Goal: Transaction & Acquisition: Purchase product/service

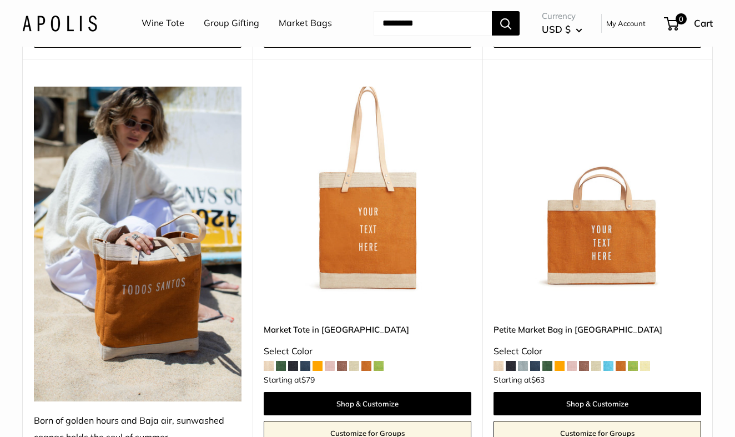
scroll to position [2052, 0]
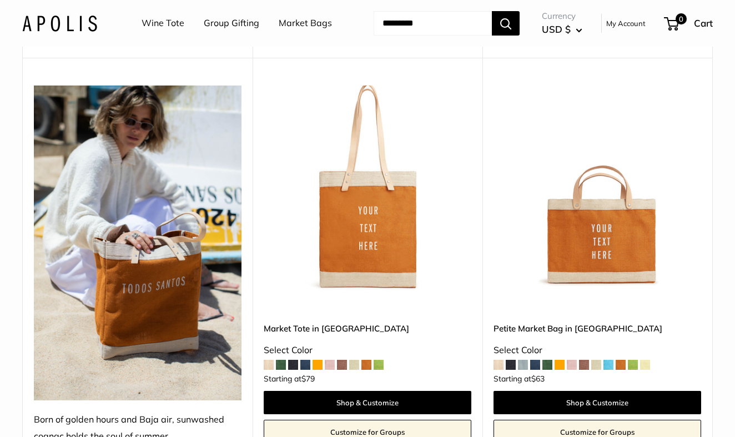
click at [573, 320] on div "Petite Market Bag in Cognac Select Color $63" at bounding box center [598, 374] width 208 height 140
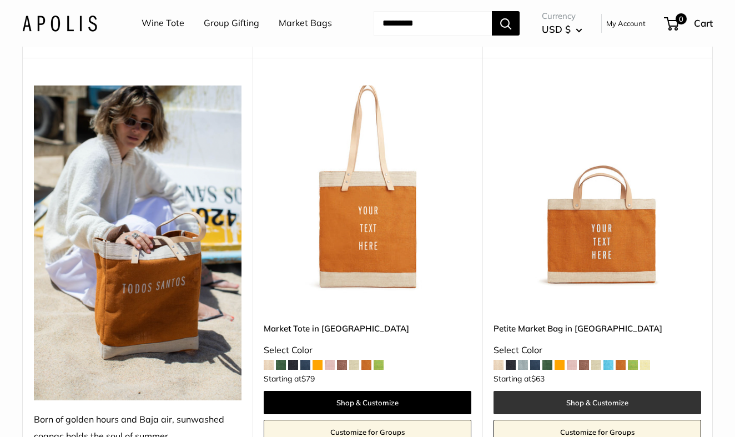
click at [590, 410] on link "Shop & Customize" at bounding box center [598, 402] width 208 height 23
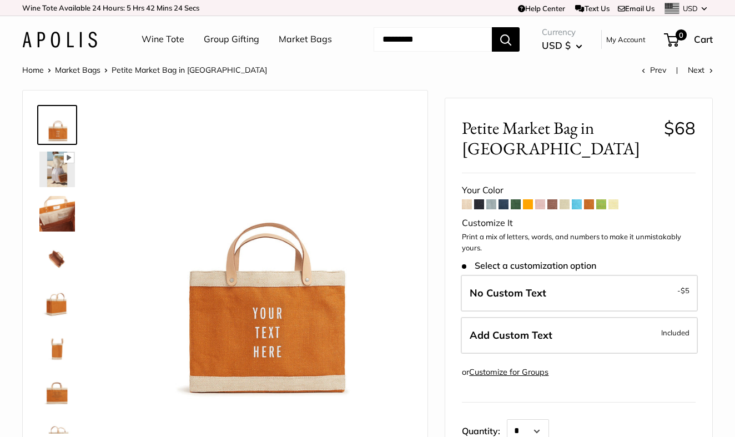
click at [479, 208] on span at bounding box center [479, 204] width 10 height 10
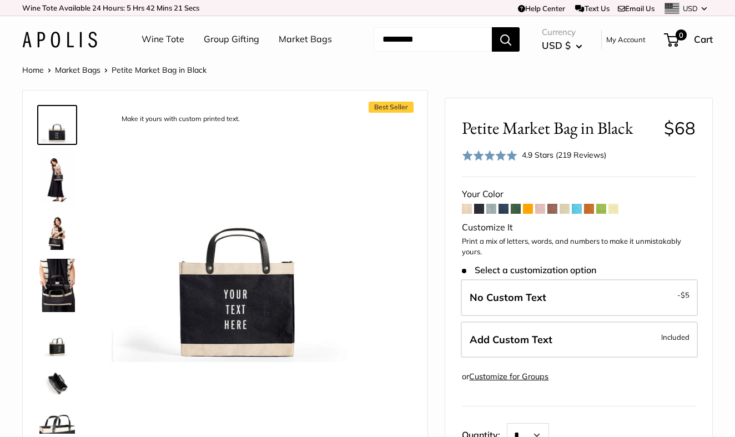
click at [511, 234] on form "Your Color" at bounding box center [579, 353] width 234 height 335
click at [515, 214] on span at bounding box center [516, 209] width 10 height 10
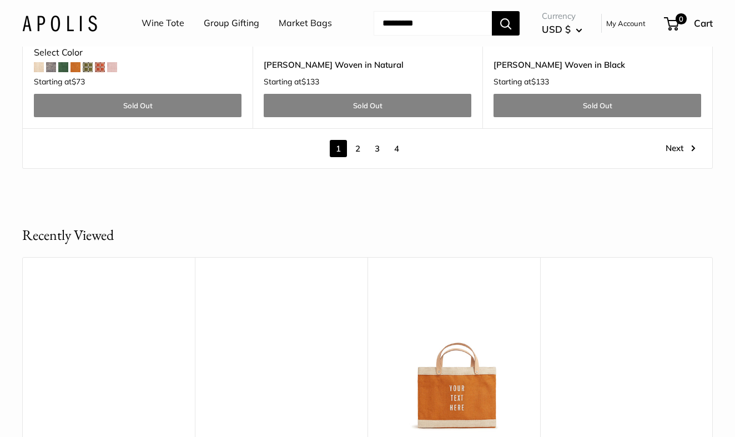
scroll to position [6206, 0]
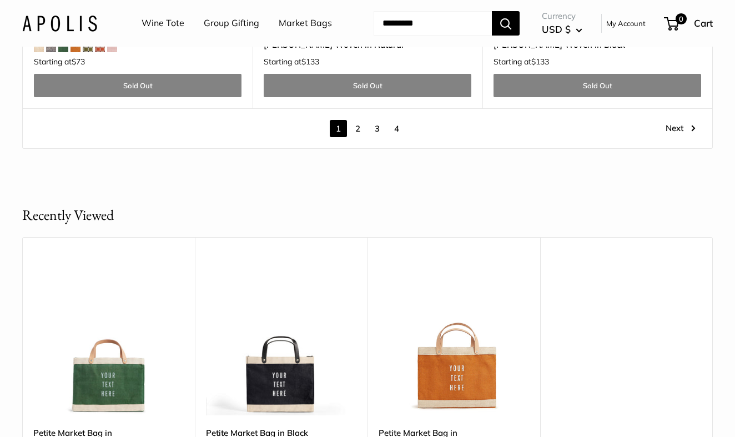
click at [359, 125] on link "2" at bounding box center [357, 128] width 17 height 17
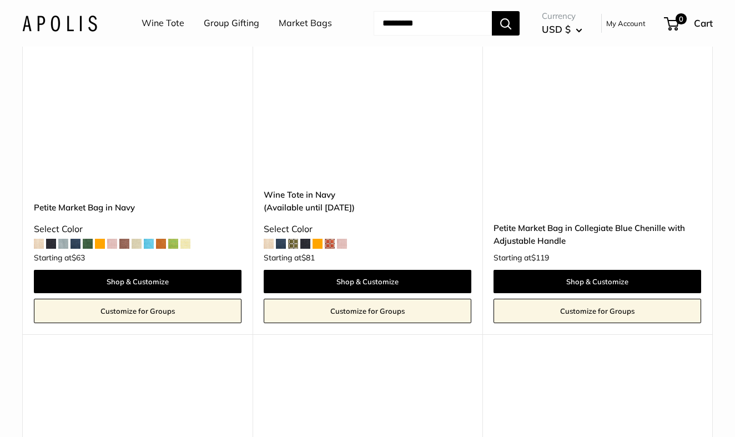
scroll to position [1700, 0]
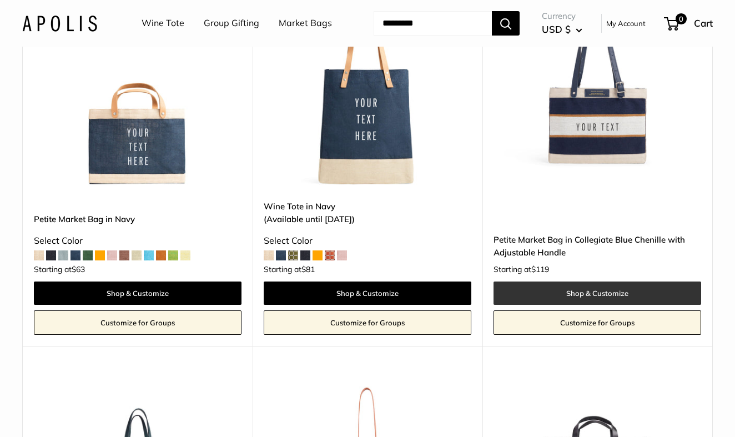
click at [618, 305] on link "Shop & Customize" at bounding box center [598, 292] width 208 height 23
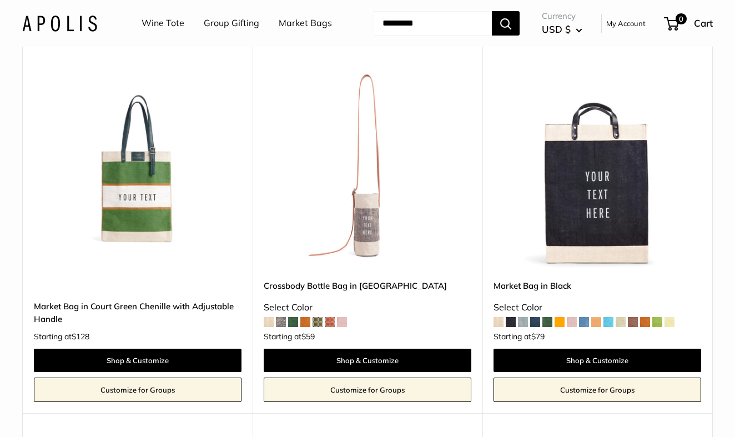
scroll to position [2022, 0]
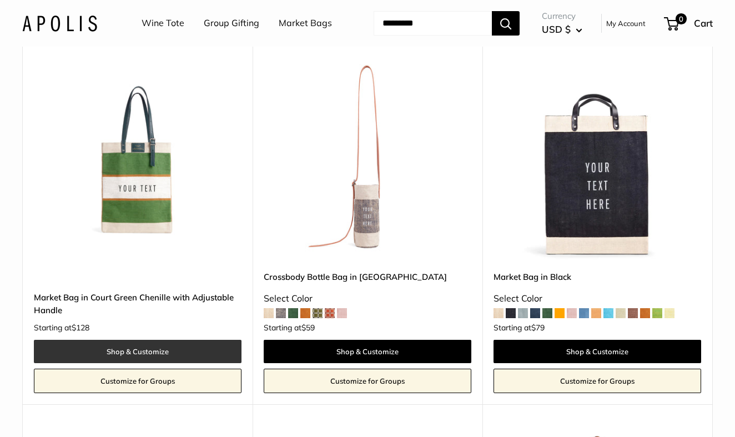
click at [132, 363] on link "Shop & Customize" at bounding box center [138, 351] width 208 height 23
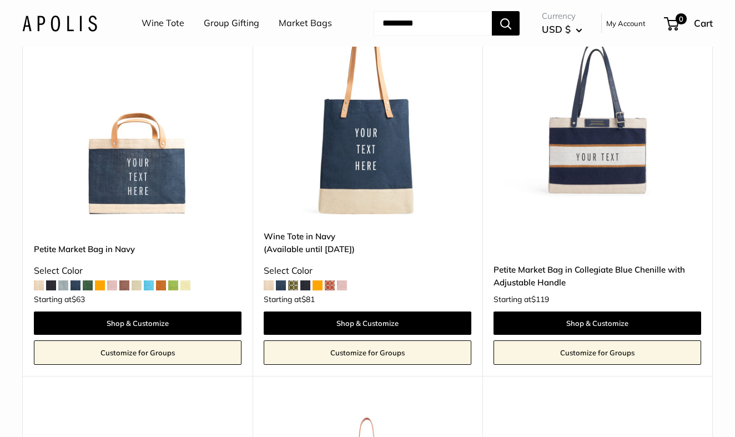
scroll to position [1669, 0]
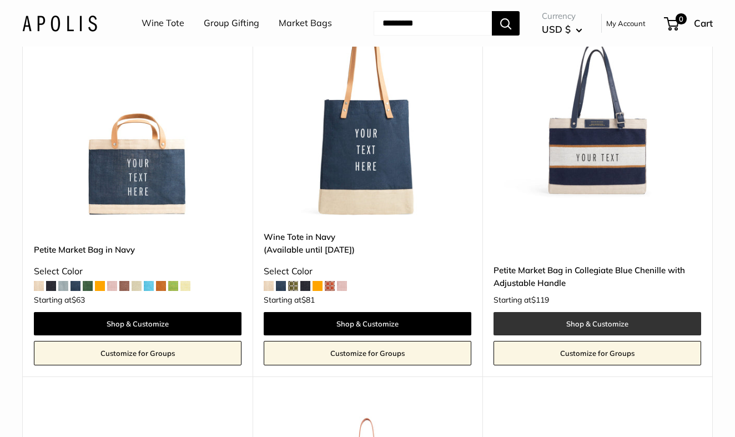
click at [594, 335] on link "Shop & Customize" at bounding box center [598, 323] width 208 height 23
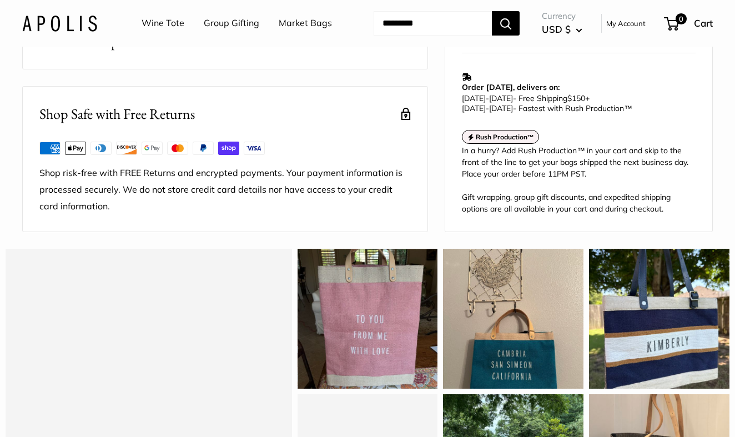
scroll to position [795, 0]
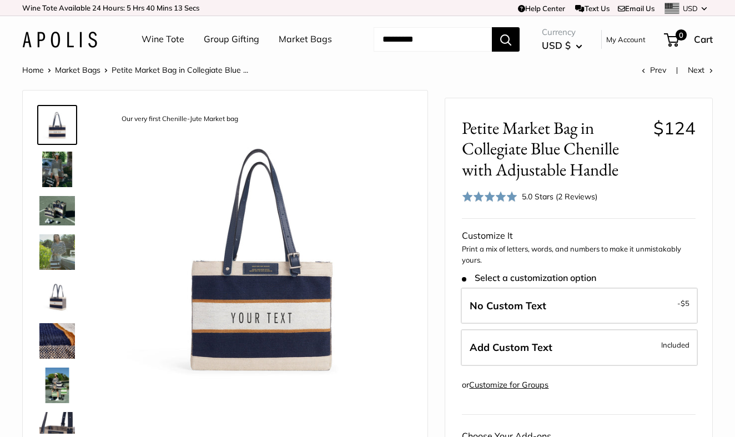
click at [51, 187] on img at bounding box center [57, 170] width 36 height 36
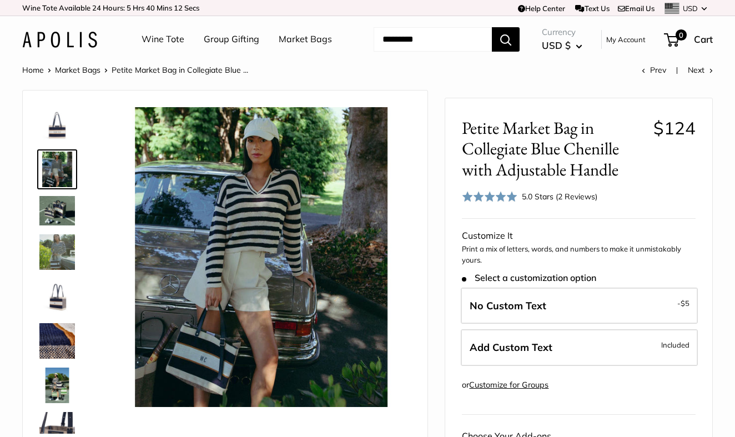
click at [64, 225] on img at bounding box center [57, 210] width 36 height 29
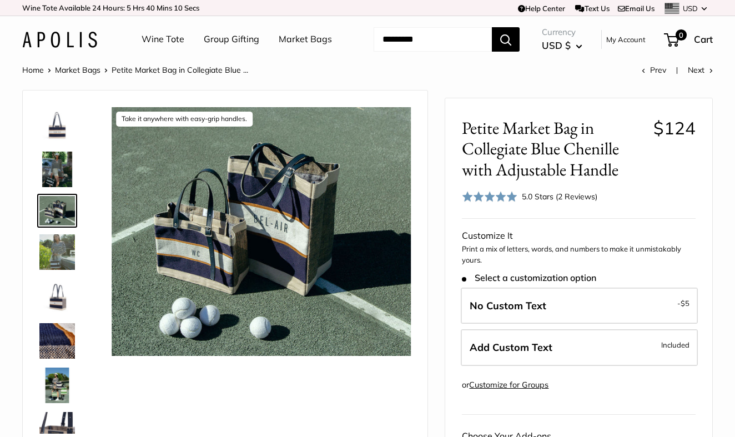
click at [62, 270] on img at bounding box center [57, 252] width 36 height 36
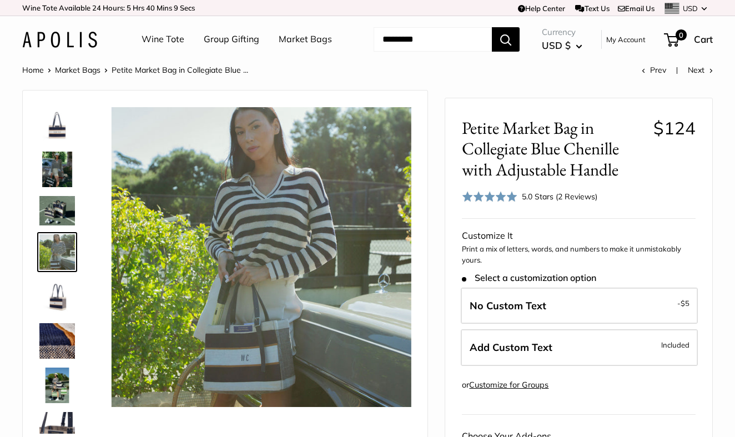
click at [61, 225] on img at bounding box center [57, 210] width 36 height 29
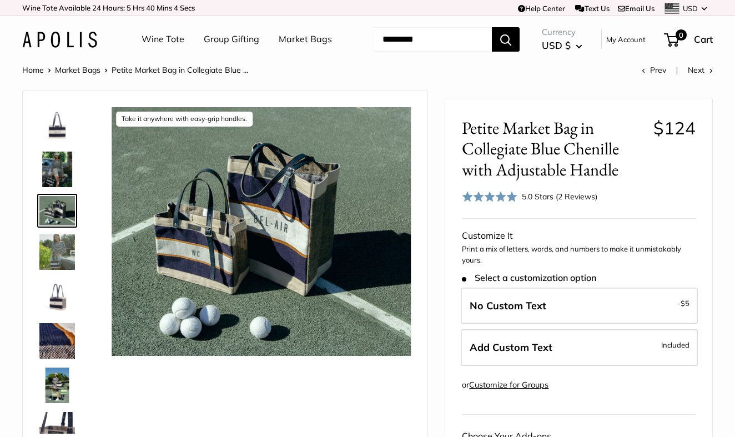
click at [58, 359] on img at bounding box center [57, 341] width 36 height 36
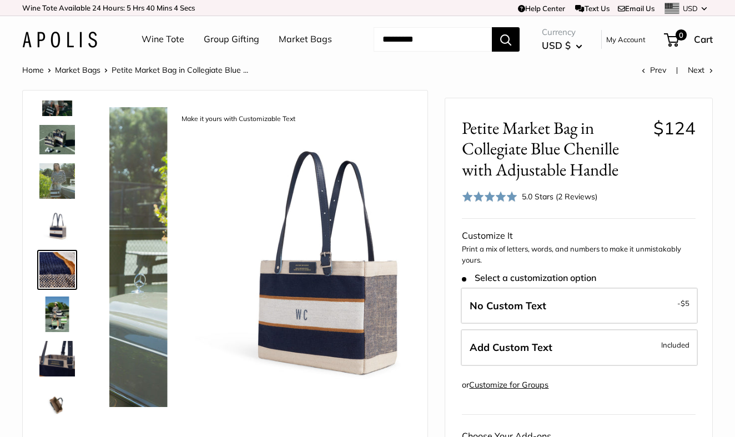
scroll to position [73, 0]
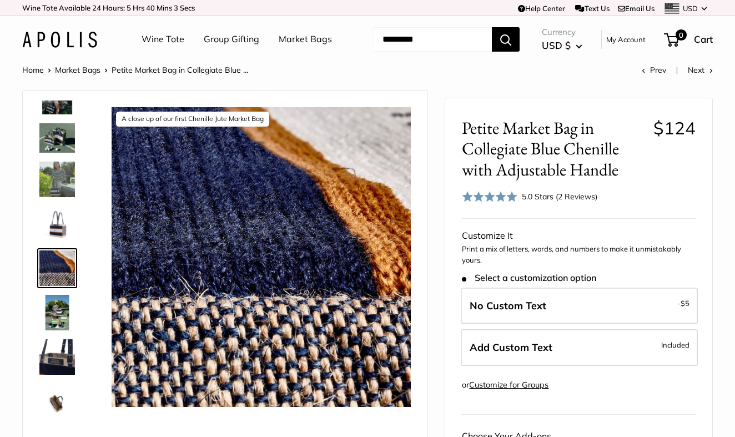
click at [55, 375] on img at bounding box center [57, 357] width 36 height 36
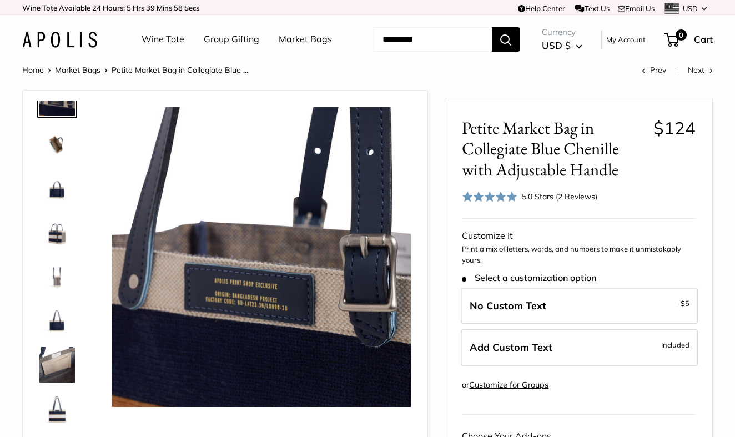
scroll to position [331, 0]
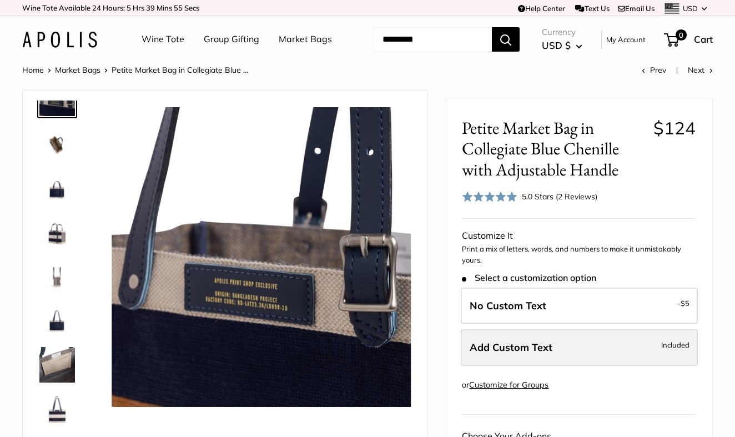
click at [563, 366] on label "Add Custom Text Included" at bounding box center [579, 347] width 237 height 37
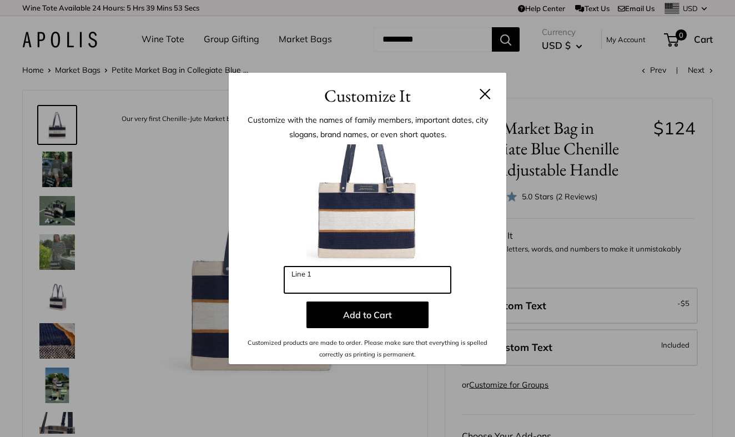
click at [320, 277] on input "Line 1" at bounding box center [367, 280] width 167 height 27
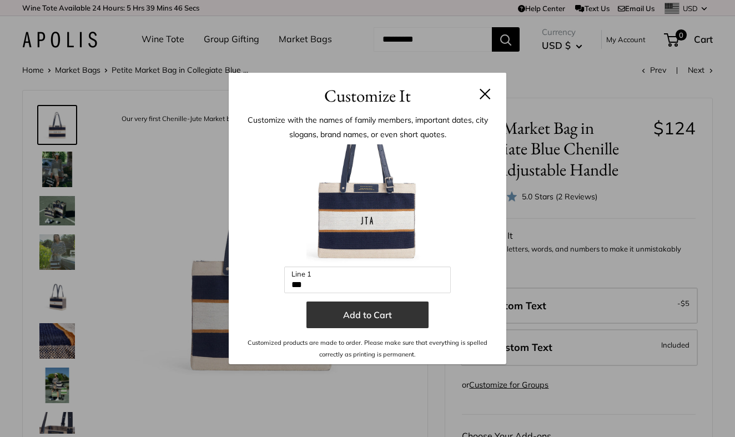
click at [360, 322] on button "Add to Cart" at bounding box center [367, 314] width 122 height 27
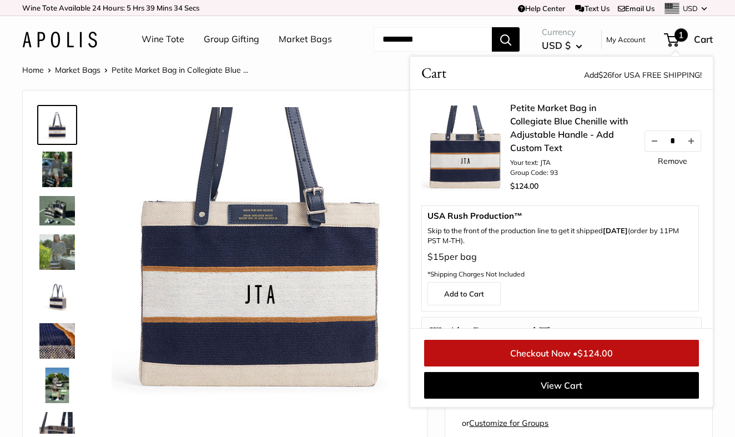
click at [55, 314] on img at bounding box center [57, 297] width 36 height 36
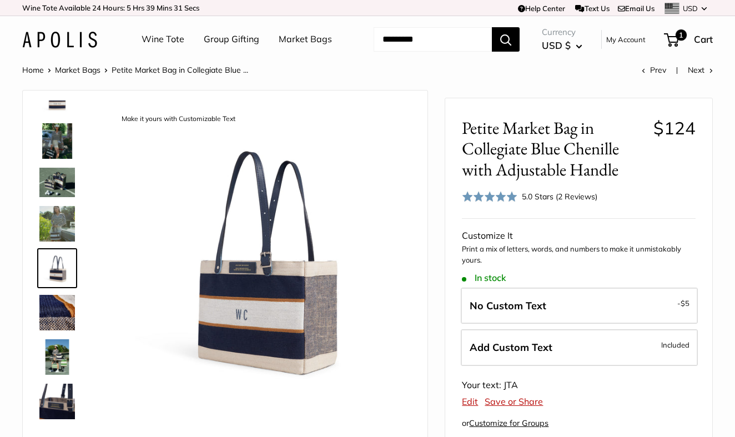
click at [64, 242] on img at bounding box center [57, 224] width 36 height 36
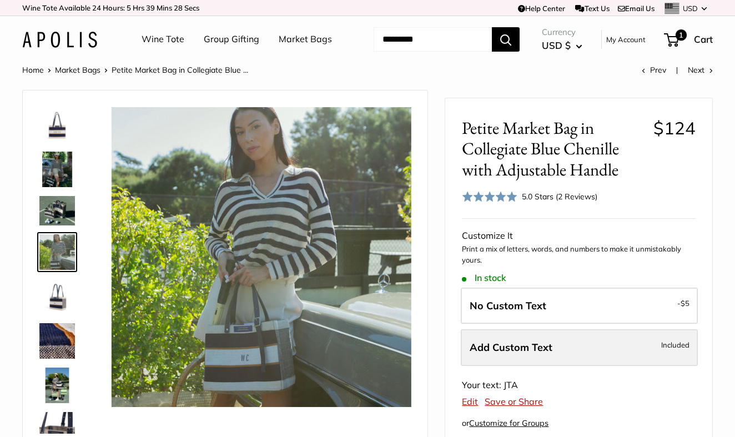
click at [569, 366] on label "Add Custom Text Included" at bounding box center [579, 347] width 237 height 37
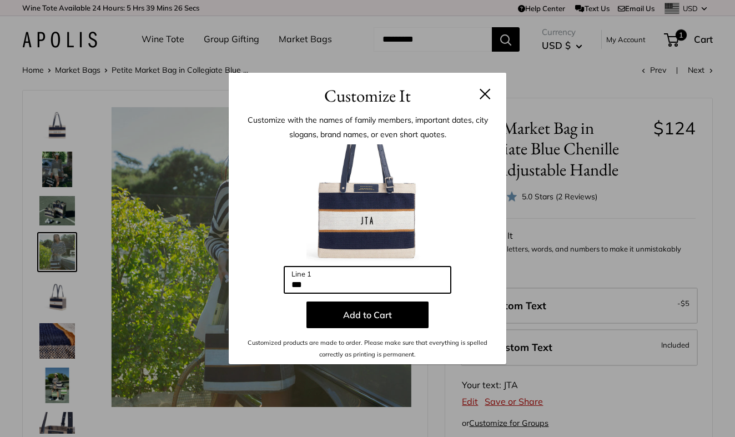
click at [311, 281] on input "***" at bounding box center [367, 280] width 167 height 27
type input "**"
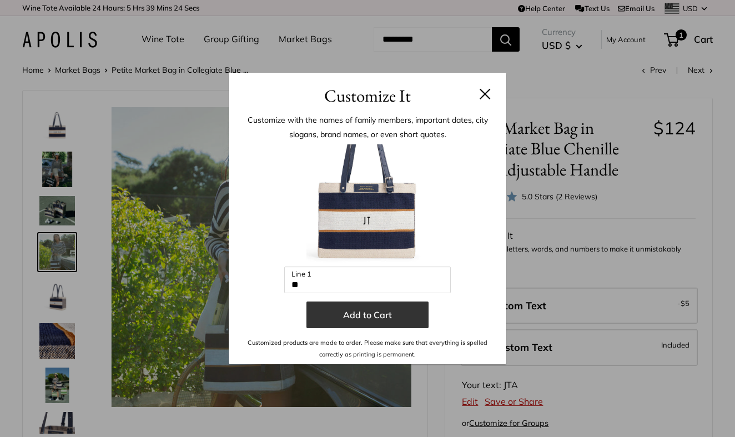
click at [343, 319] on button "Add to Cart" at bounding box center [367, 314] width 122 height 27
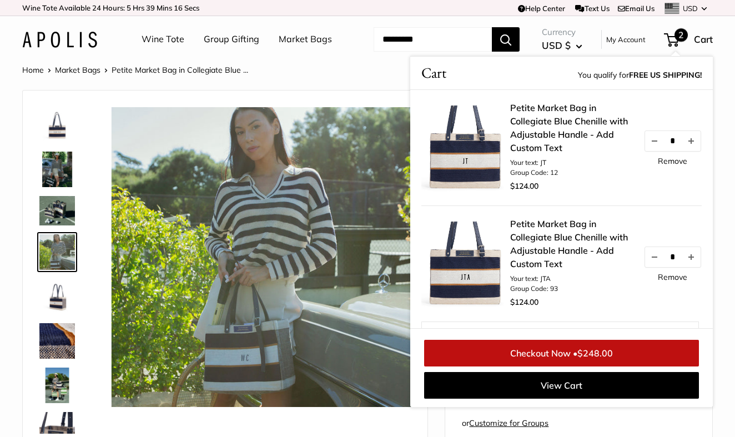
click at [667, 281] on link "Remove" at bounding box center [672, 277] width 29 height 8
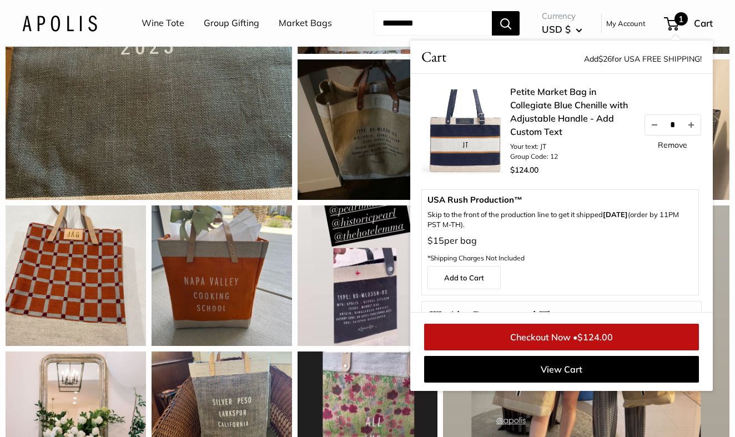
scroll to position [1129, 0]
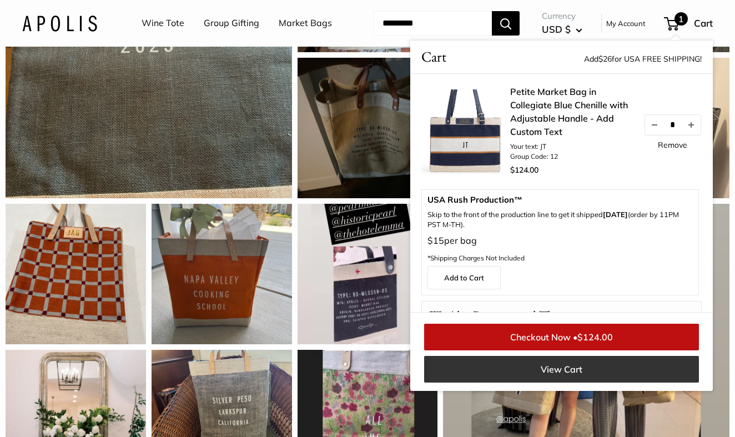
click at [600, 383] on link "View Cart" at bounding box center [561, 369] width 275 height 27
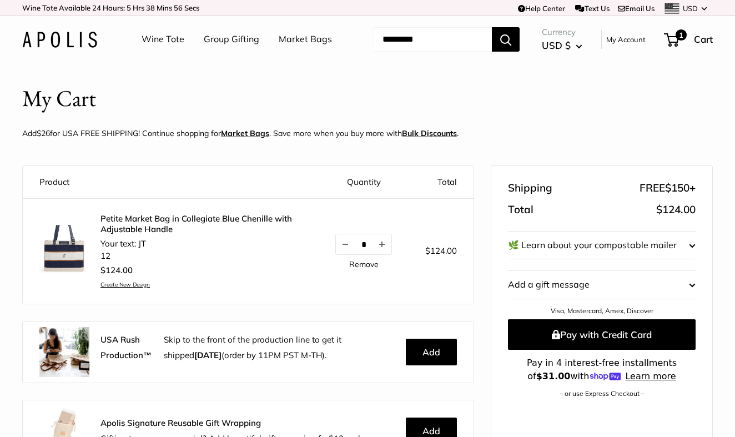
click at [162, 42] on link "Wine Tote" at bounding box center [163, 39] width 43 height 17
click at [279, 48] on link "Market Bags" at bounding box center [305, 39] width 53 height 17
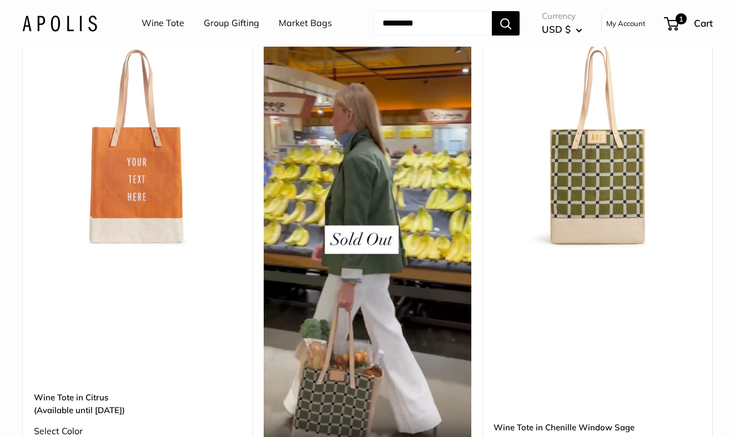
scroll to position [2109, 0]
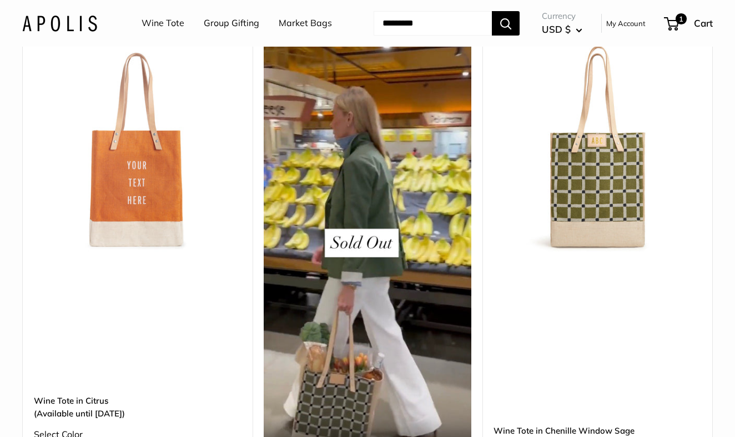
click at [0, 0] on img at bounding box center [0, 0] width 0 height 0
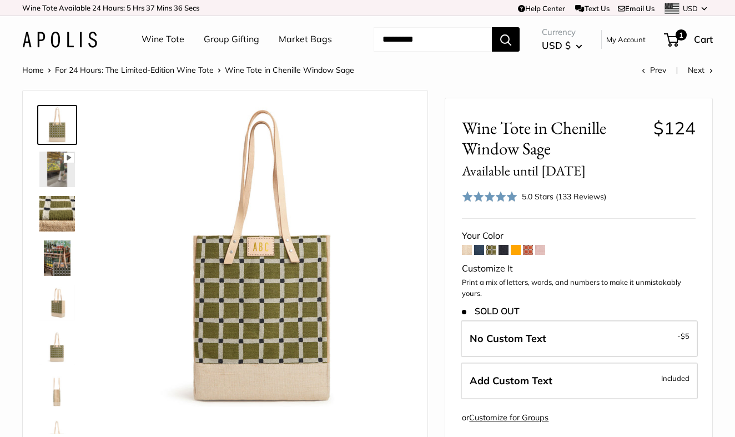
click at [60, 276] on img at bounding box center [57, 258] width 36 height 36
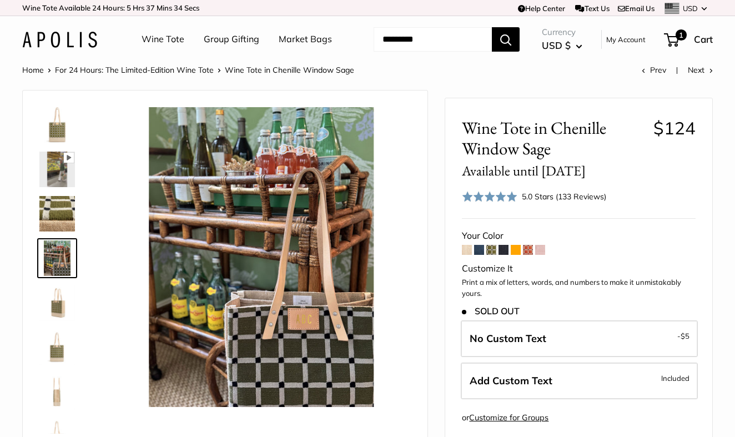
click at [60, 320] on img at bounding box center [57, 303] width 36 height 36
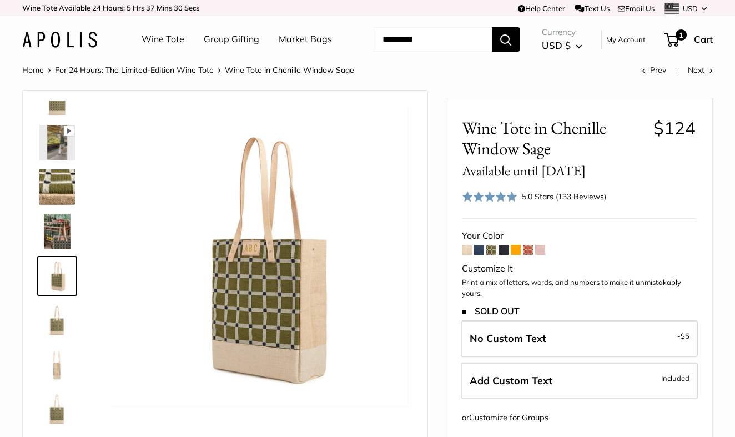
click at [59, 338] on img at bounding box center [57, 321] width 36 height 36
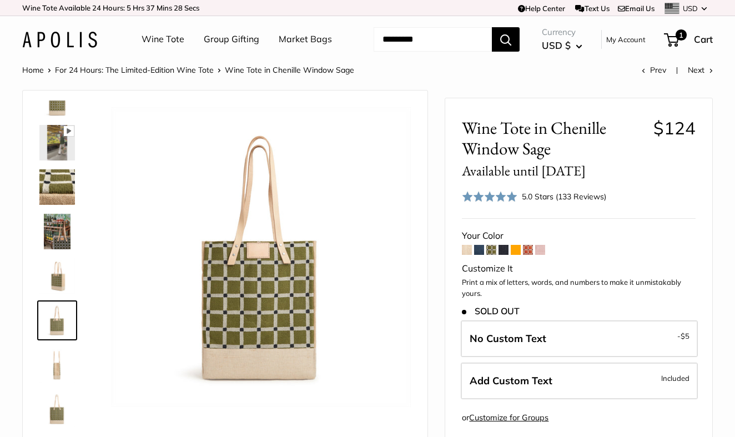
click at [471, 255] on span at bounding box center [467, 250] width 10 height 10
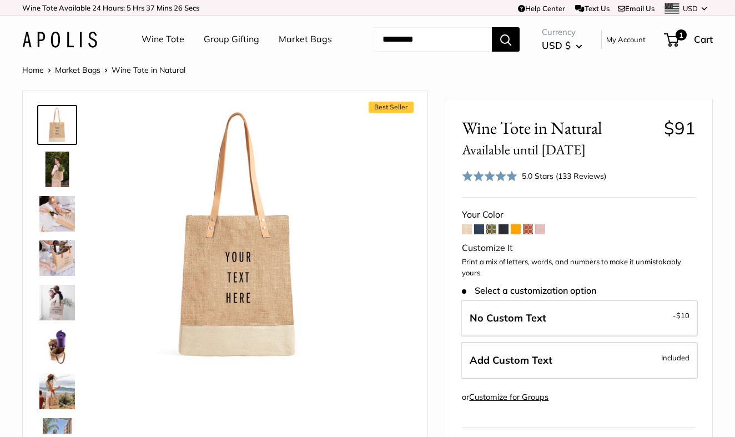
click at [505, 234] on span at bounding box center [504, 229] width 10 height 10
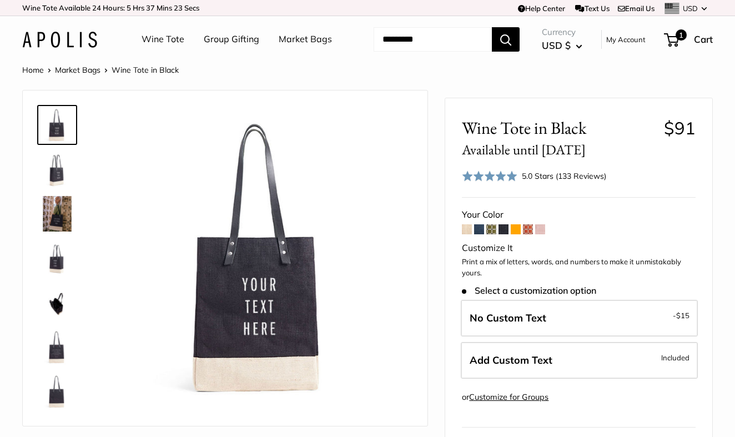
click at [519, 234] on span at bounding box center [516, 229] width 10 height 10
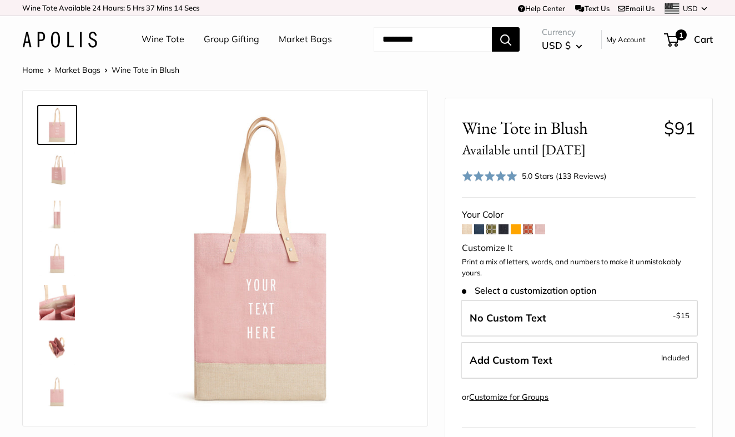
click at [469, 234] on span at bounding box center [467, 229] width 10 height 10
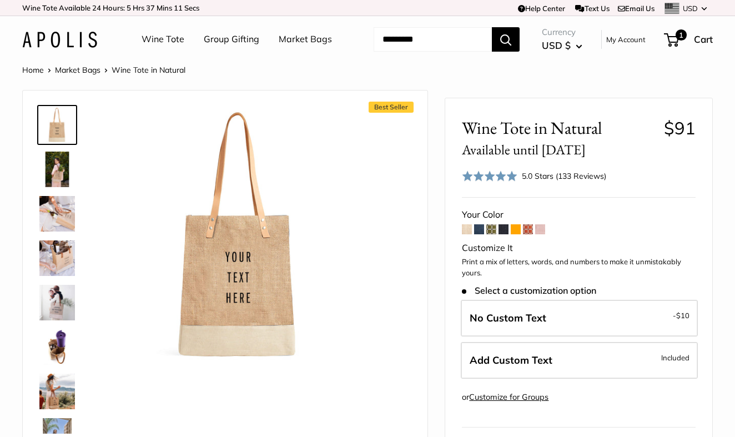
click at [165, 41] on link "Wine Tote" at bounding box center [163, 39] width 43 height 17
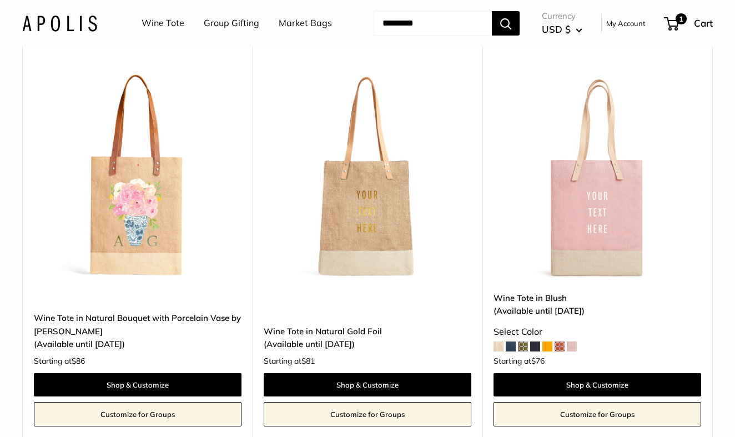
scroll to position [951, 0]
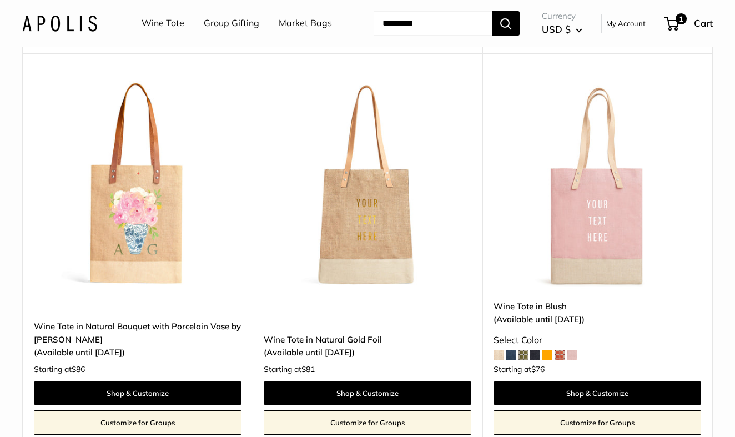
click at [0, 0] on img at bounding box center [0, 0] width 0 height 0
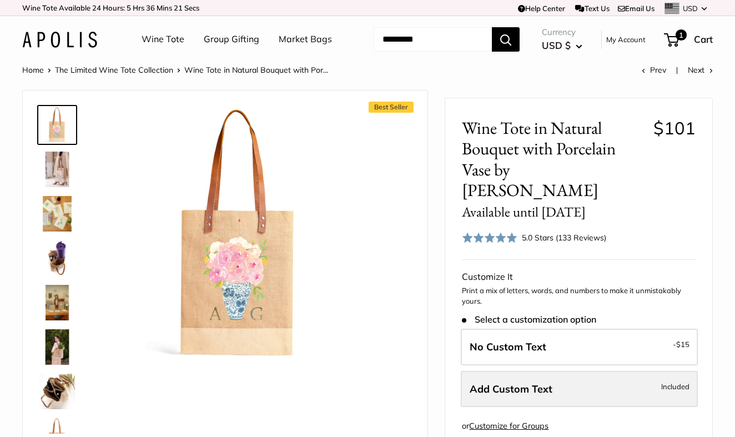
click at [494, 395] on span "Add Custom Text" at bounding box center [511, 389] width 83 height 13
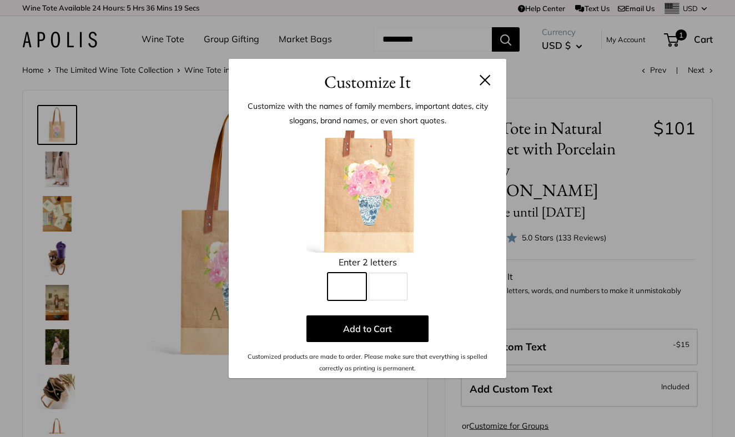
click at [354, 289] on input "Line 1" at bounding box center [347, 287] width 39 height 28
type input "*"
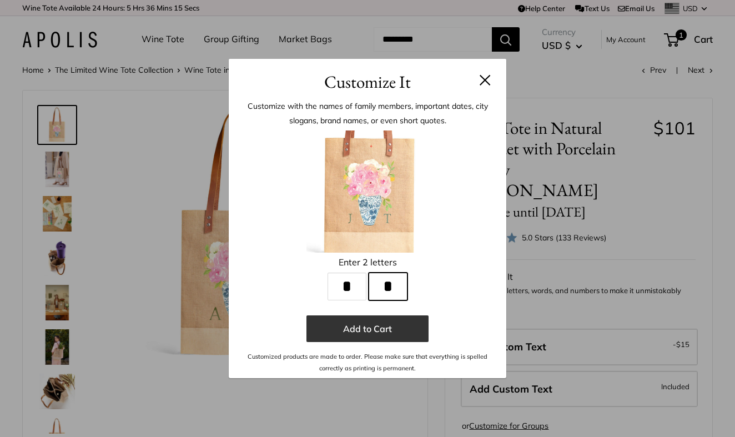
type input "*"
click at [361, 330] on button "Add to Cart" at bounding box center [367, 328] width 122 height 27
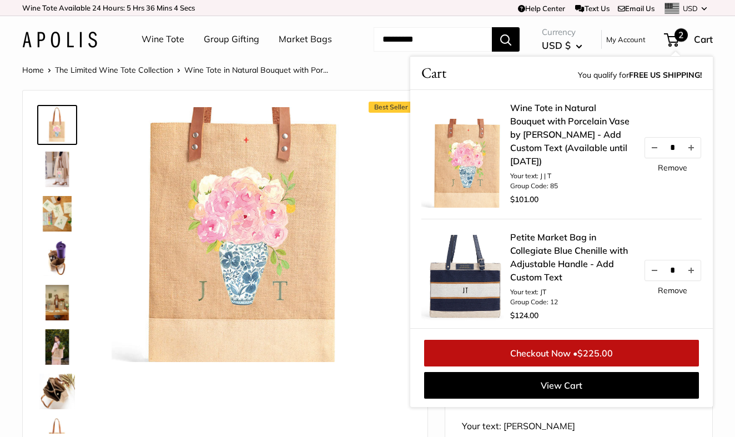
click at [61, 187] on img at bounding box center [57, 170] width 36 height 36
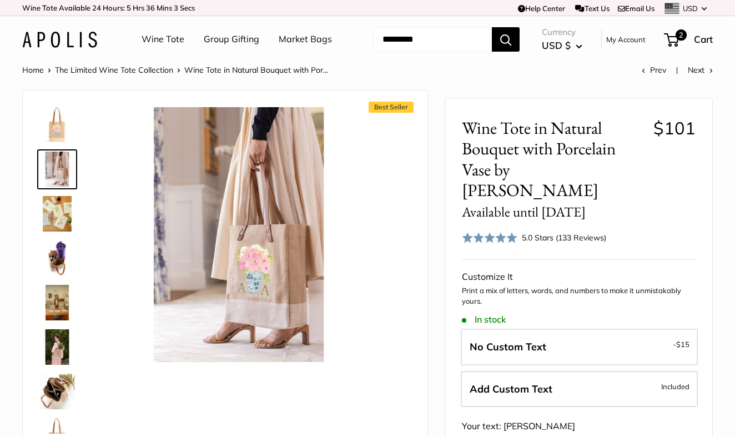
click at [60, 232] on img at bounding box center [57, 214] width 36 height 36
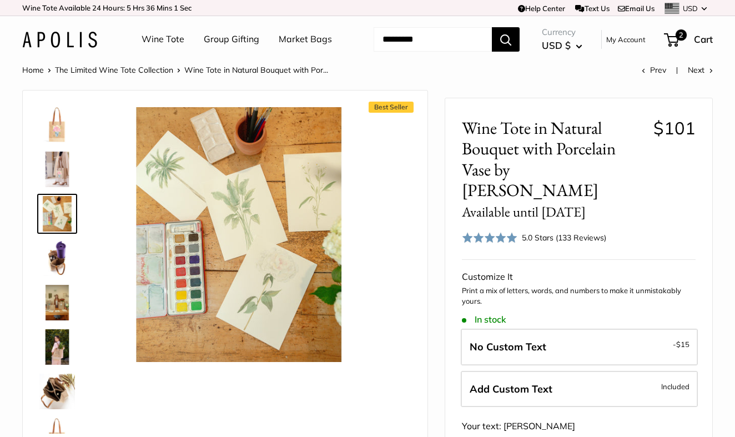
click at [65, 276] on img at bounding box center [57, 258] width 36 height 36
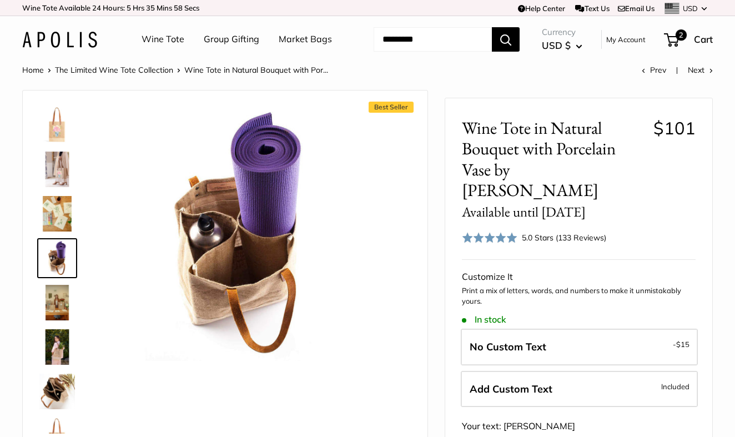
click at [56, 320] on img at bounding box center [57, 303] width 36 height 36
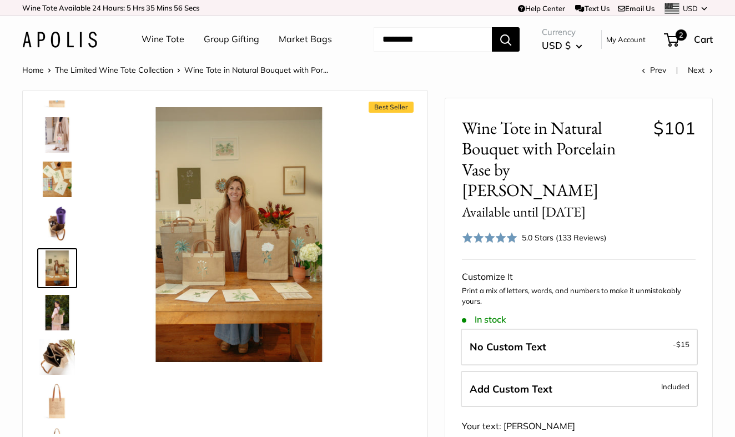
click at [61, 330] on img at bounding box center [57, 313] width 36 height 36
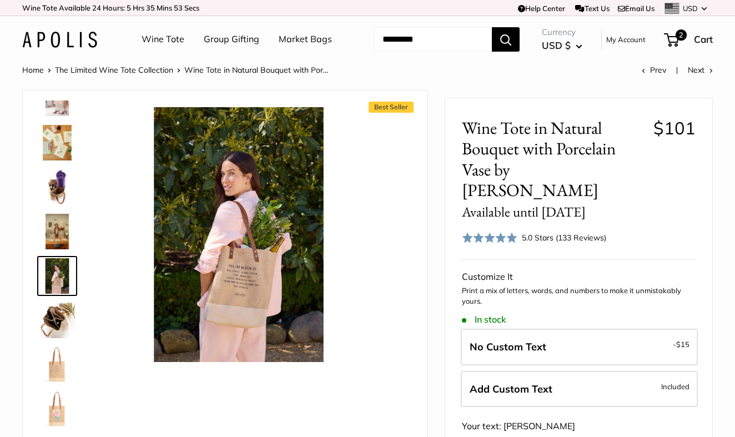
click at [56, 338] on img at bounding box center [57, 321] width 36 height 36
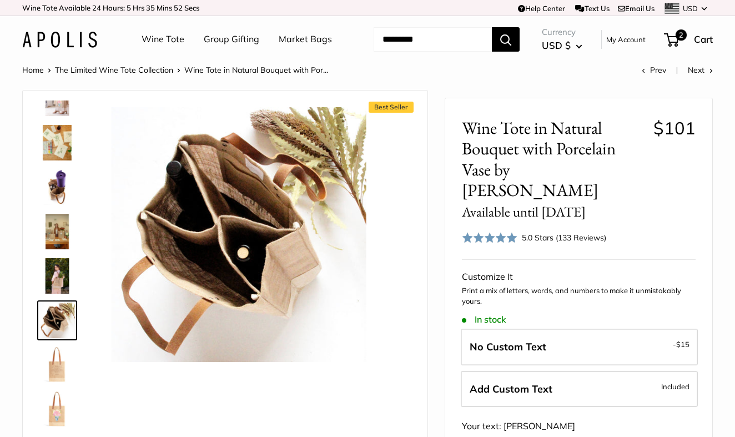
click at [56, 338] on img at bounding box center [57, 321] width 36 height 36
click at [57, 381] on img at bounding box center [57, 365] width 36 height 36
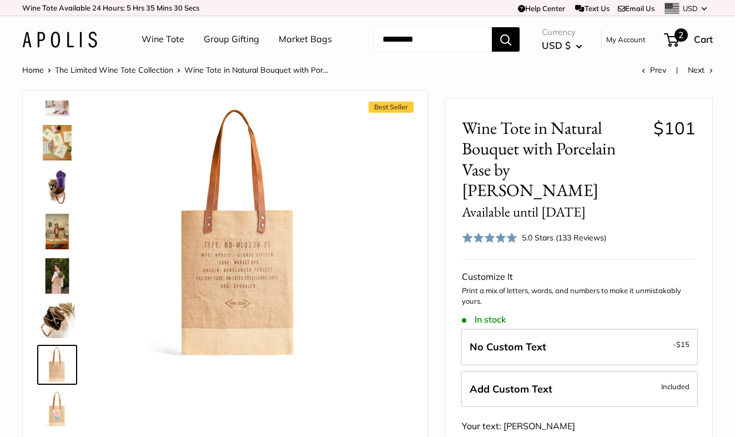
click at [676, 47] on span "2" at bounding box center [671, 39] width 15 height 13
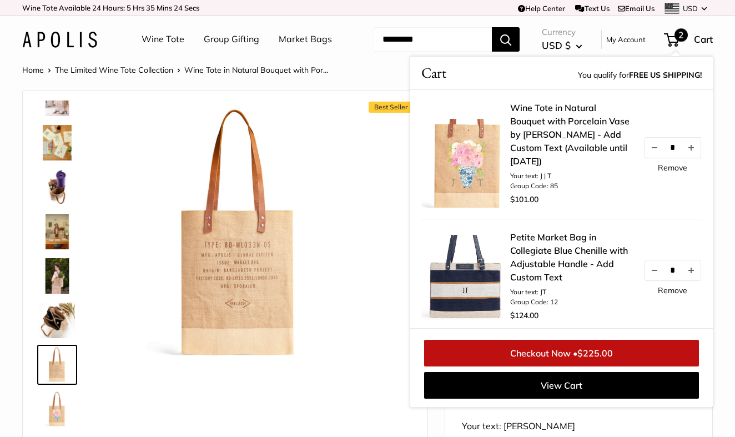
click at [589, 359] on span "$225.00" at bounding box center [595, 353] width 36 height 11
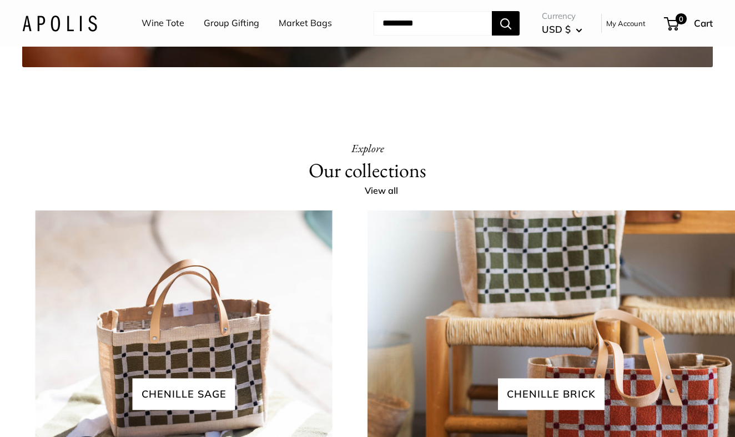
scroll to position [2098, 0]
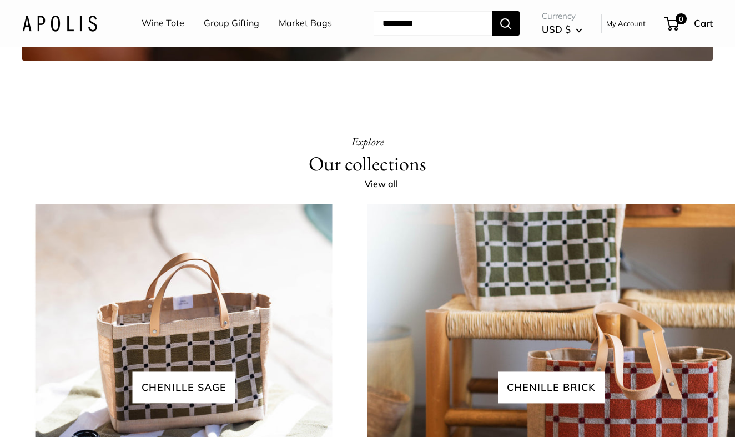
click at [279, 32] on link "Market Bags" at bounding box center [305, 23] width 53 height 17
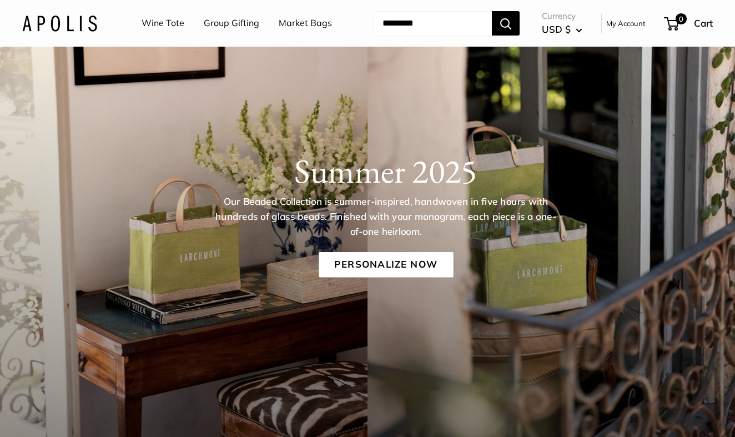
scroll to position [59, 0]
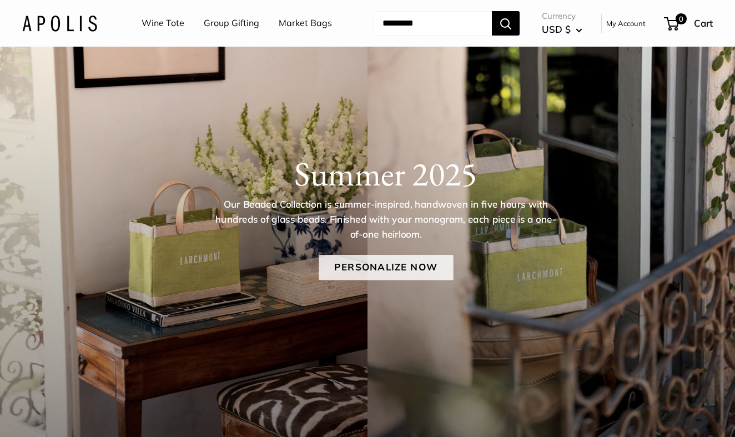
click at [383, 280] on link "Personalize Now" at bounding box center [386, 268] width 134 height 26
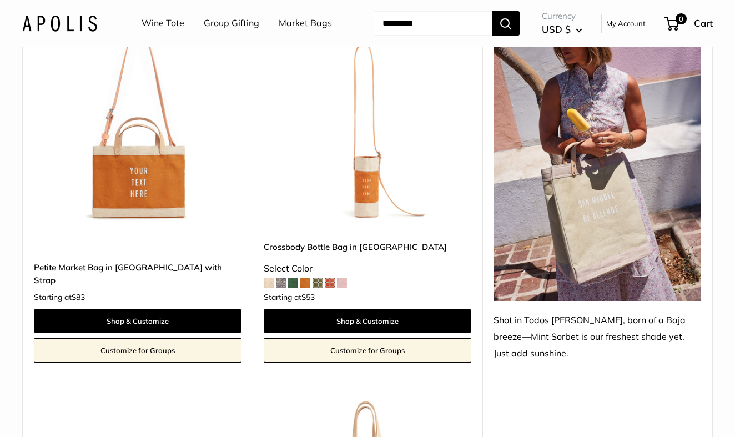
scroll to position [5687, 0]
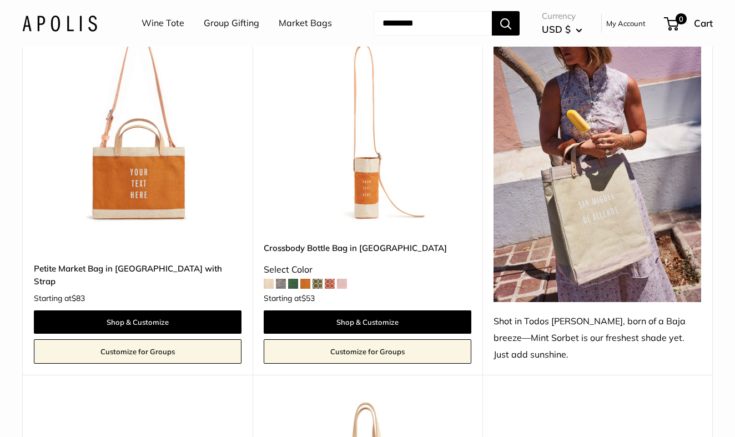
click at [0, 0] on img at bounding box center [0, 0] width 0 height 0
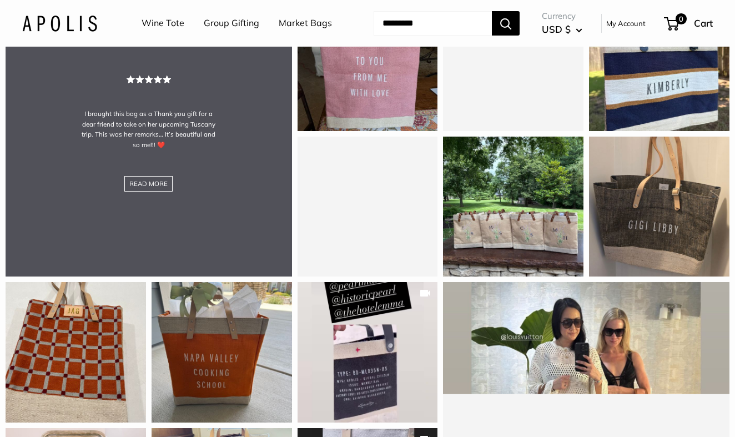
scroll to position [1050, 0]
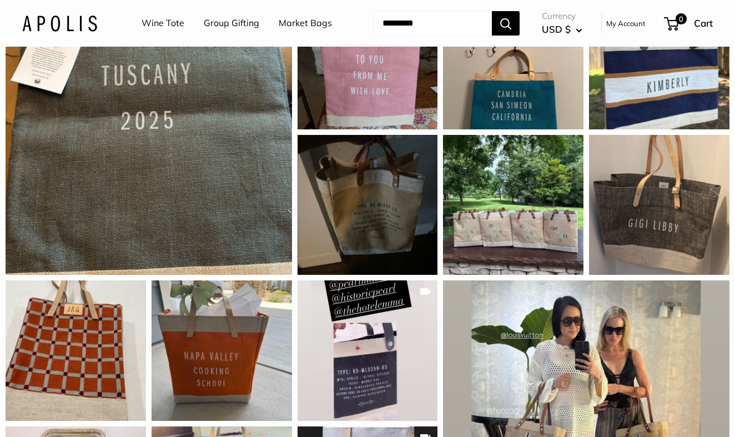
click at [279, 32] on link "Market Bags" at bounding box center [305, 23] width 53 height 17
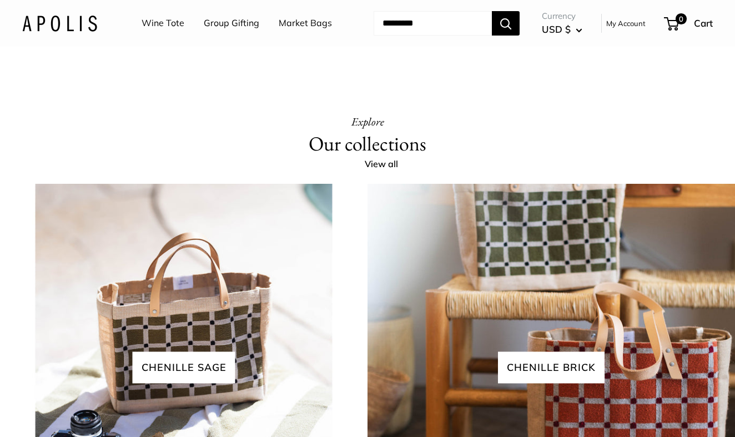
scroll to position [2122, 0]
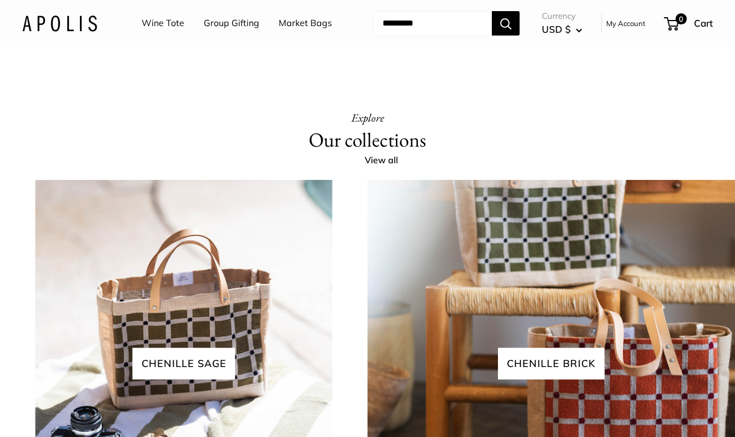
click at [279, 32] on link "Market Bags" at bounding box center [305, 23] width 53 height 17
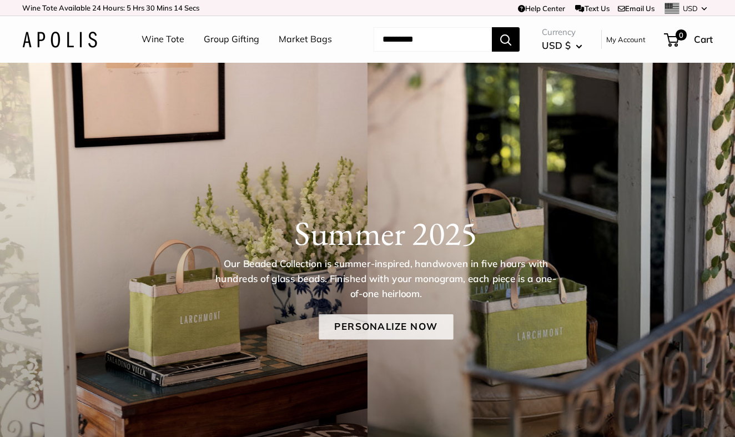
click at [373, 340] on link "Personalize Now" at bounding box center [386, 327] width 134 height 26
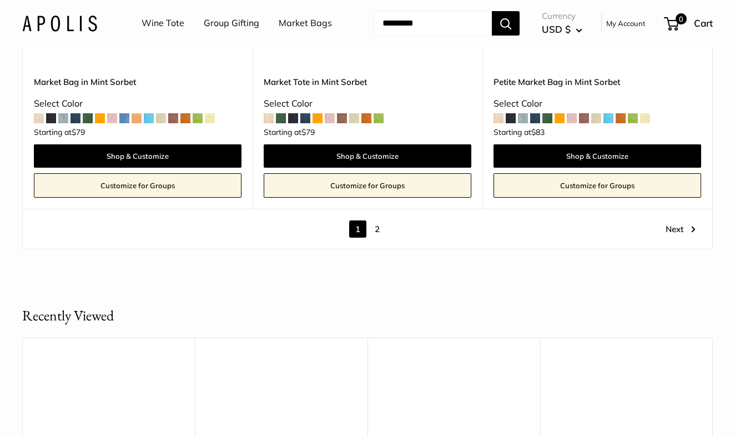
scroll to position [6170, 0]
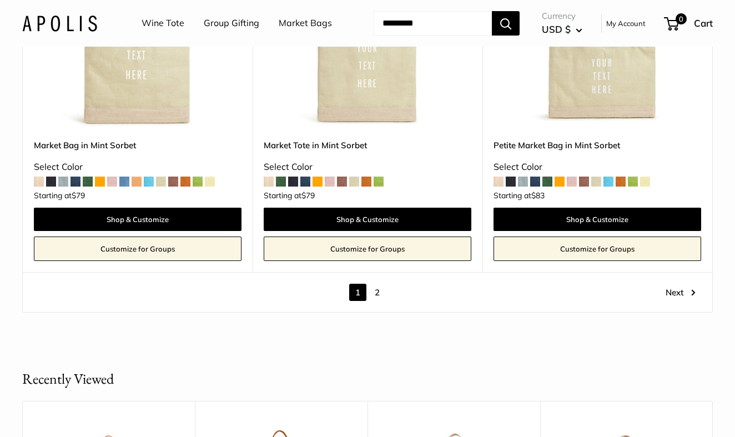
click at [376, 290] on link "2" at bounding box center [377, 292] width 17 height 17
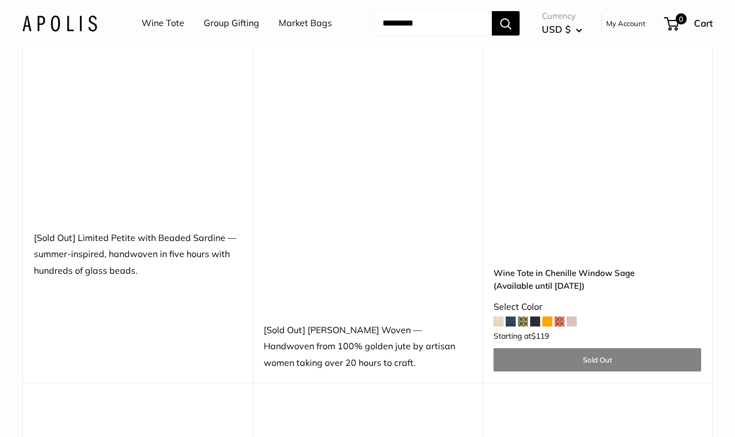
scroll to position [1458, 0]
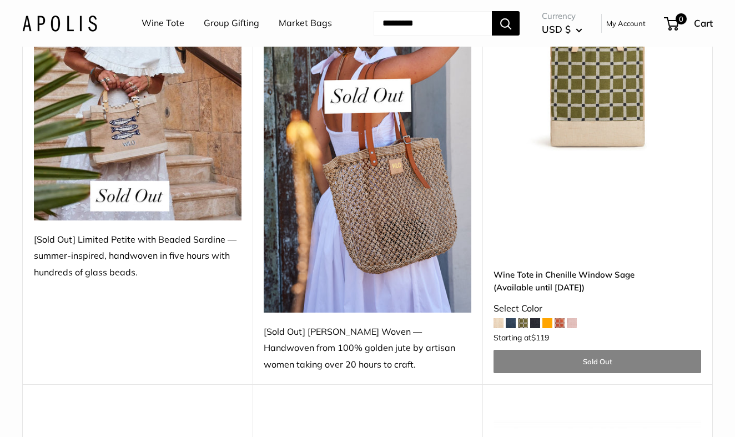
click at [143, 200] on img at bounding box center [138, 81] width 208 height 277
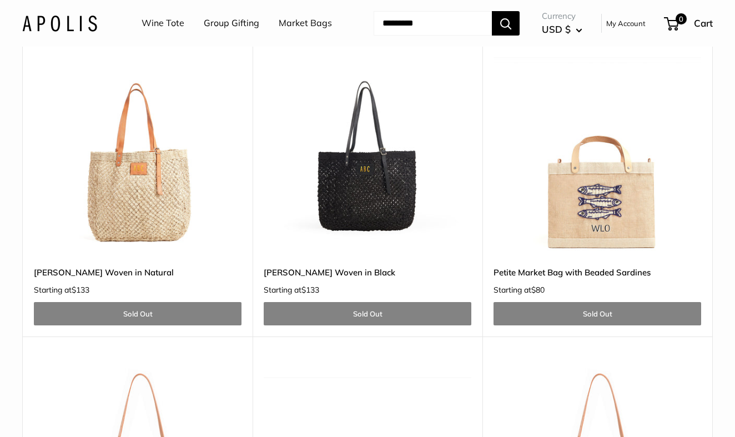
scroll to position [1824, 0]
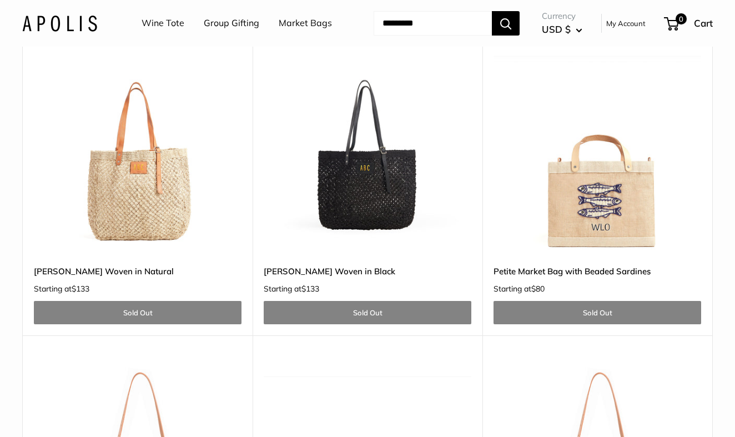
click at [550, 278] on link "Petite Market Bag with Beaded Sardines" at bounding box center [598, 271] width 208 height 13
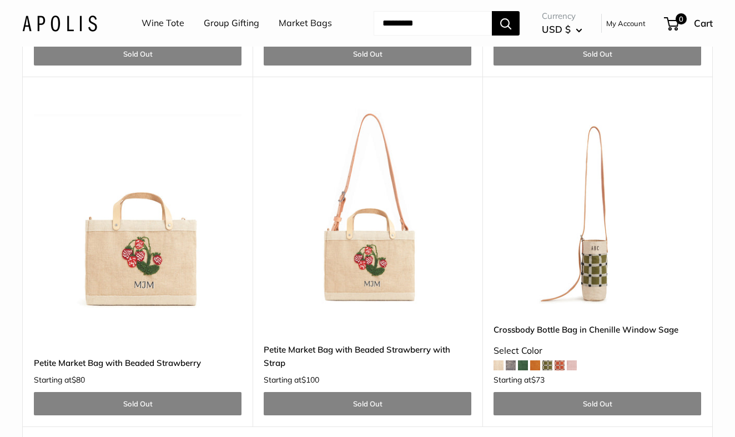
scroll to position [2388, 0]
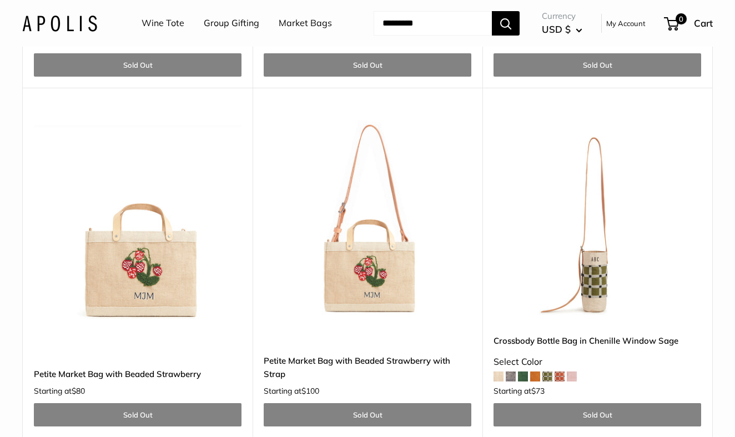
click at [403, 36] on input "Search..." at bounding box center [433, 23] width 118 height 24
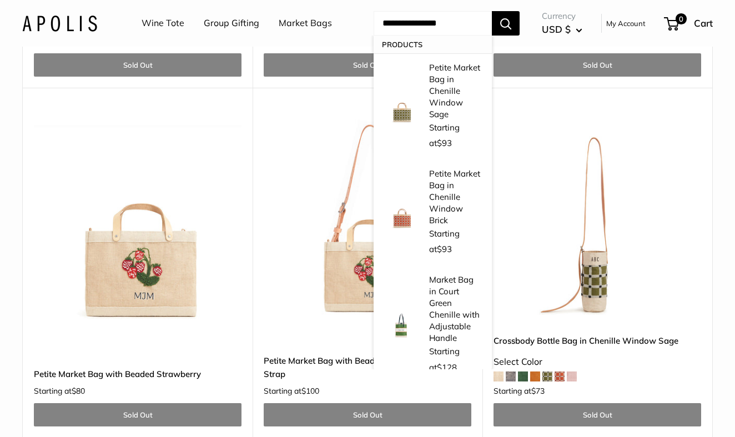
type input "**********"
click at [438, 384] on link "View all results" at bounding box center [433, 397] width 118 height 27
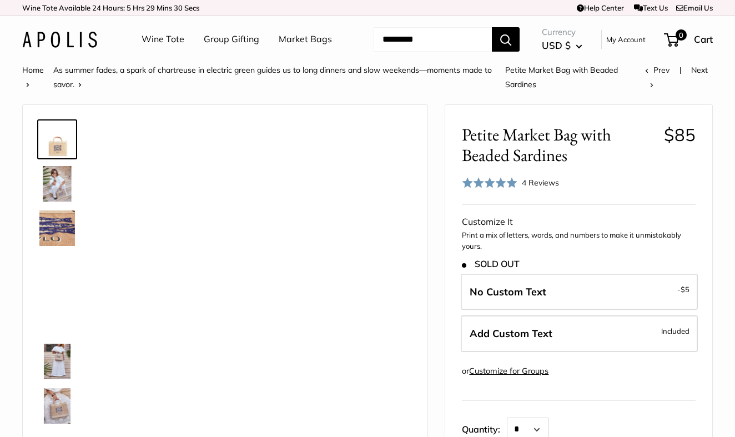
click at [603, 230] on div "Petite Market Bag with Beaded Sardines $85 Rated 5.0 out of 5 4 Reviews Based o…" at bounding box center [578, 388] width 267 height 566
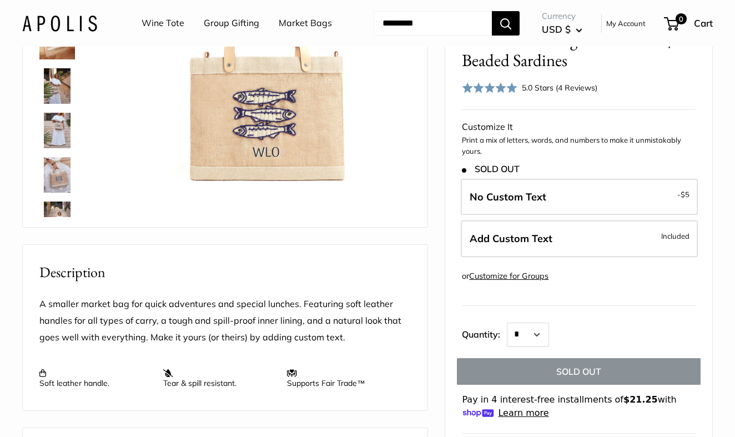
scroll to position [177, 0]
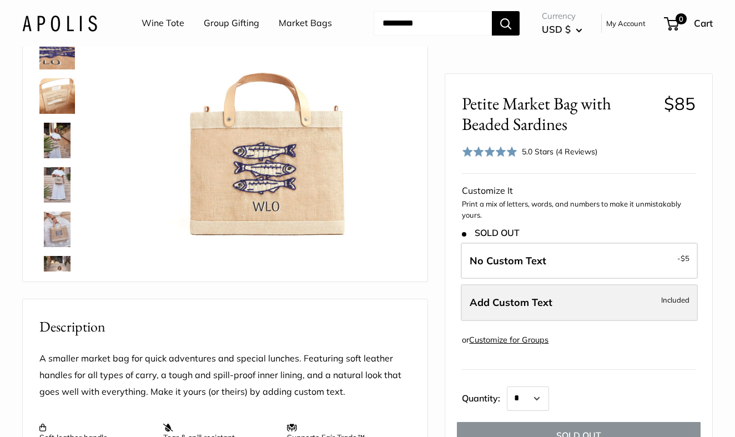
click at [537, 303] on span "Add Custom Text" at bounding box center [511, 302] width 83 height 13
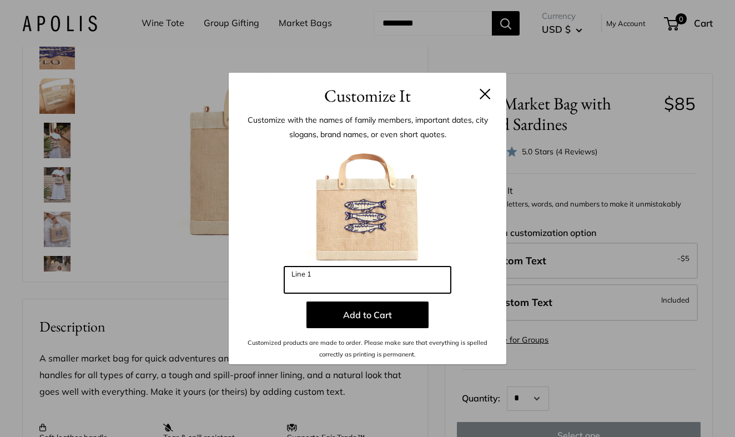
click at [393, 284] on input "Line 1" at bounding box center [367, 280] width 167 height 27
type input "**"
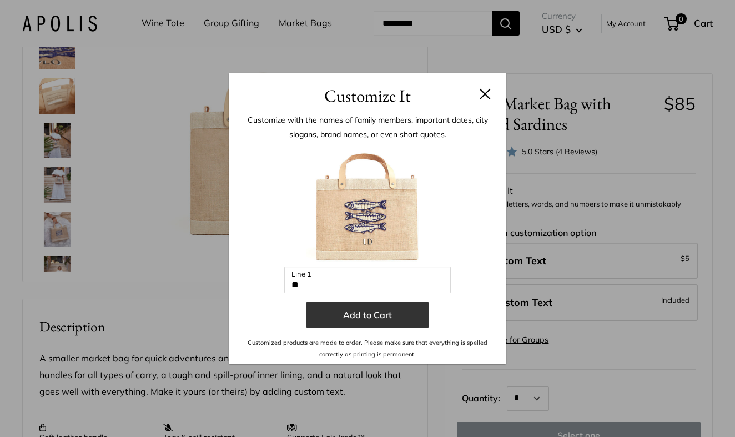
click at [372, 313] on button "Add to Cart" at bounding box center [367, 314] width 122 height 27
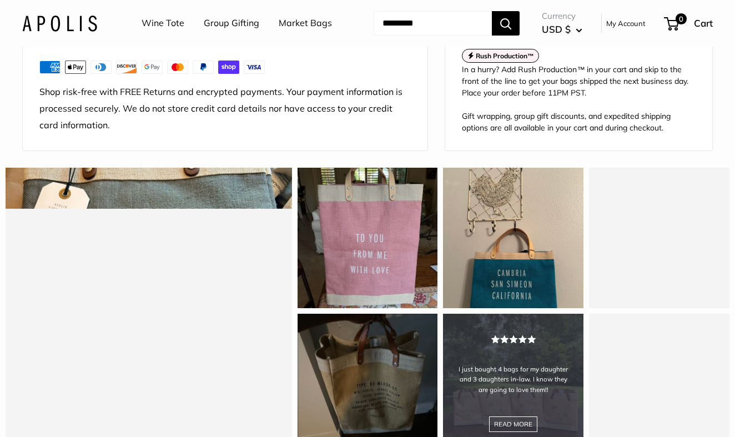
scroll to position [866, 0]
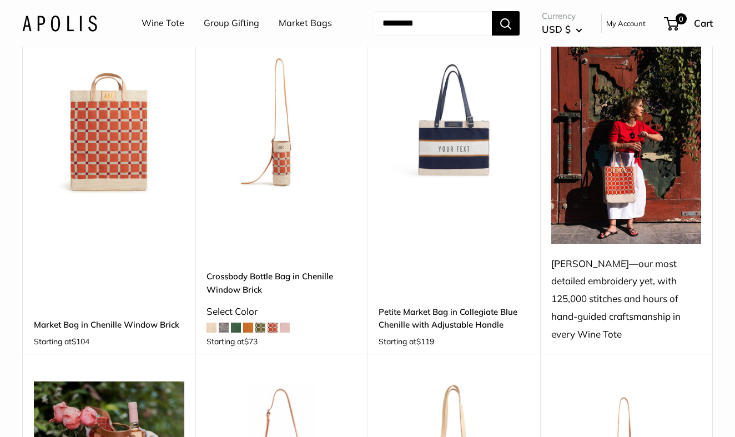
scroll to position [390, 0]
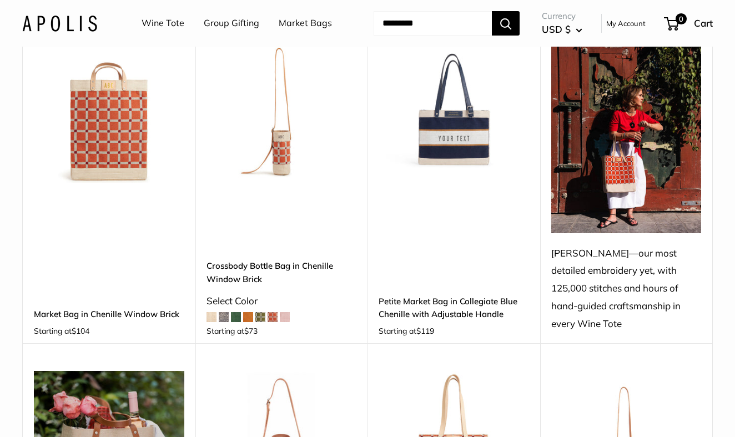
click at [456, 321] on link "Petite Market Bag in Collegiate Blue Chenille with Adjustable Handle" at bounding box center [454, 308] width 150 height 26
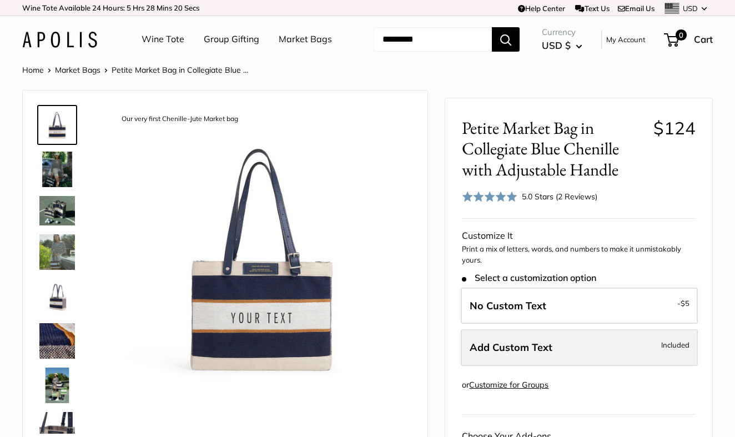
click at [505, 354] on span "Add Custom Text" at bounding box center [511, 347] width 83 height 13
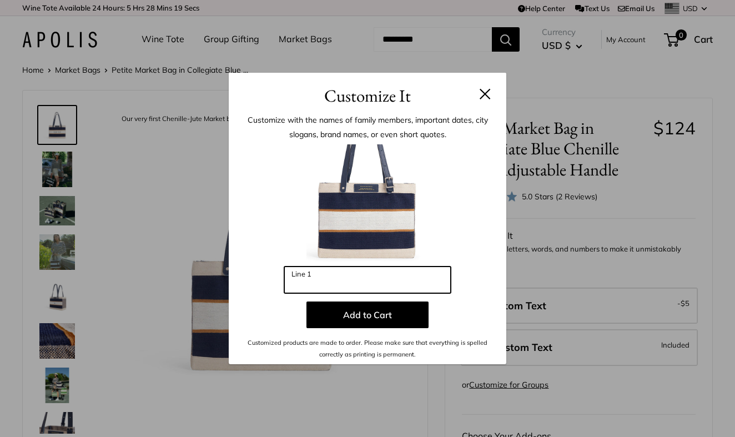
click at [378, 273] on input "Line 1" at bounding box center [367, 280] width 167 height 27
type input "**"
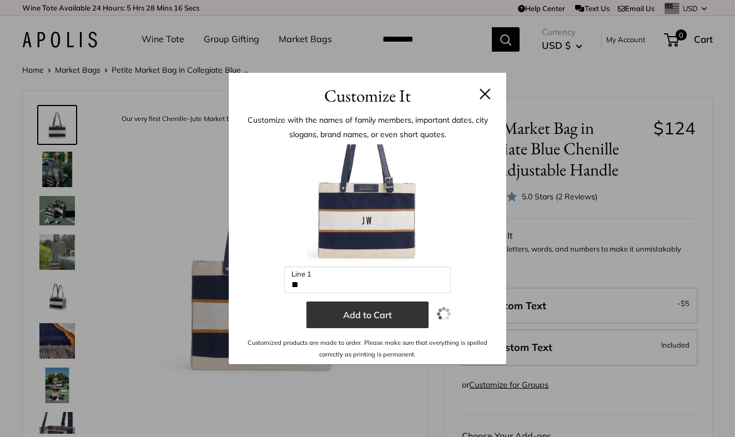
click at [406, 312] on button "Add to Cart" at bounding box center [367, 314] width 122 height 27
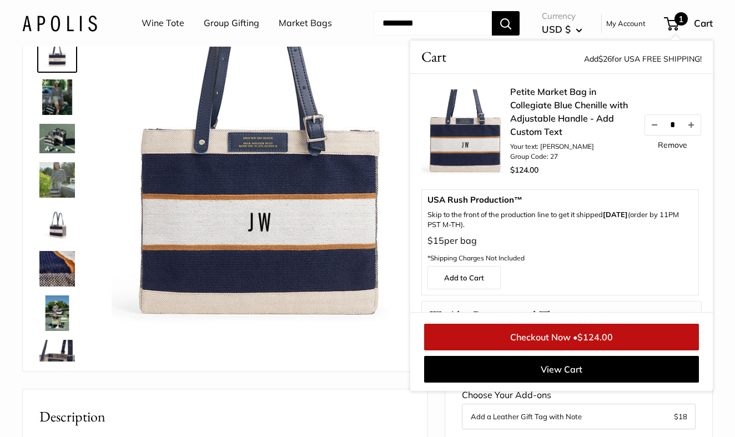
scroll to position [79, 0]
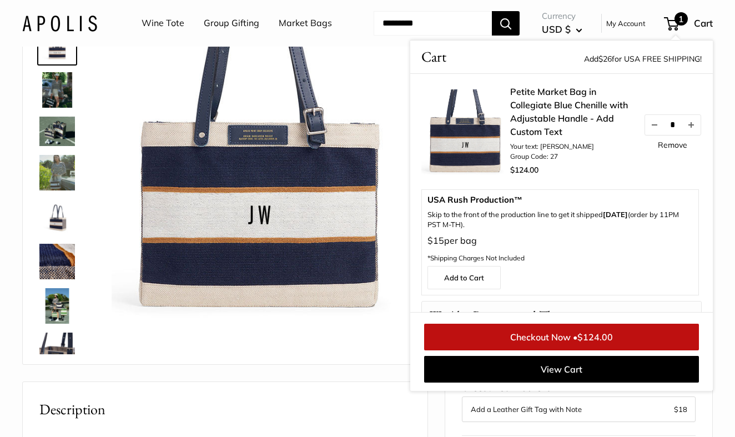
click at [524, 350] on link "Checkout Now • $124.00" at bounding box center [561, 337] width 275 height 27
